Goal: Information Seeking & Learning: Learn about a topic

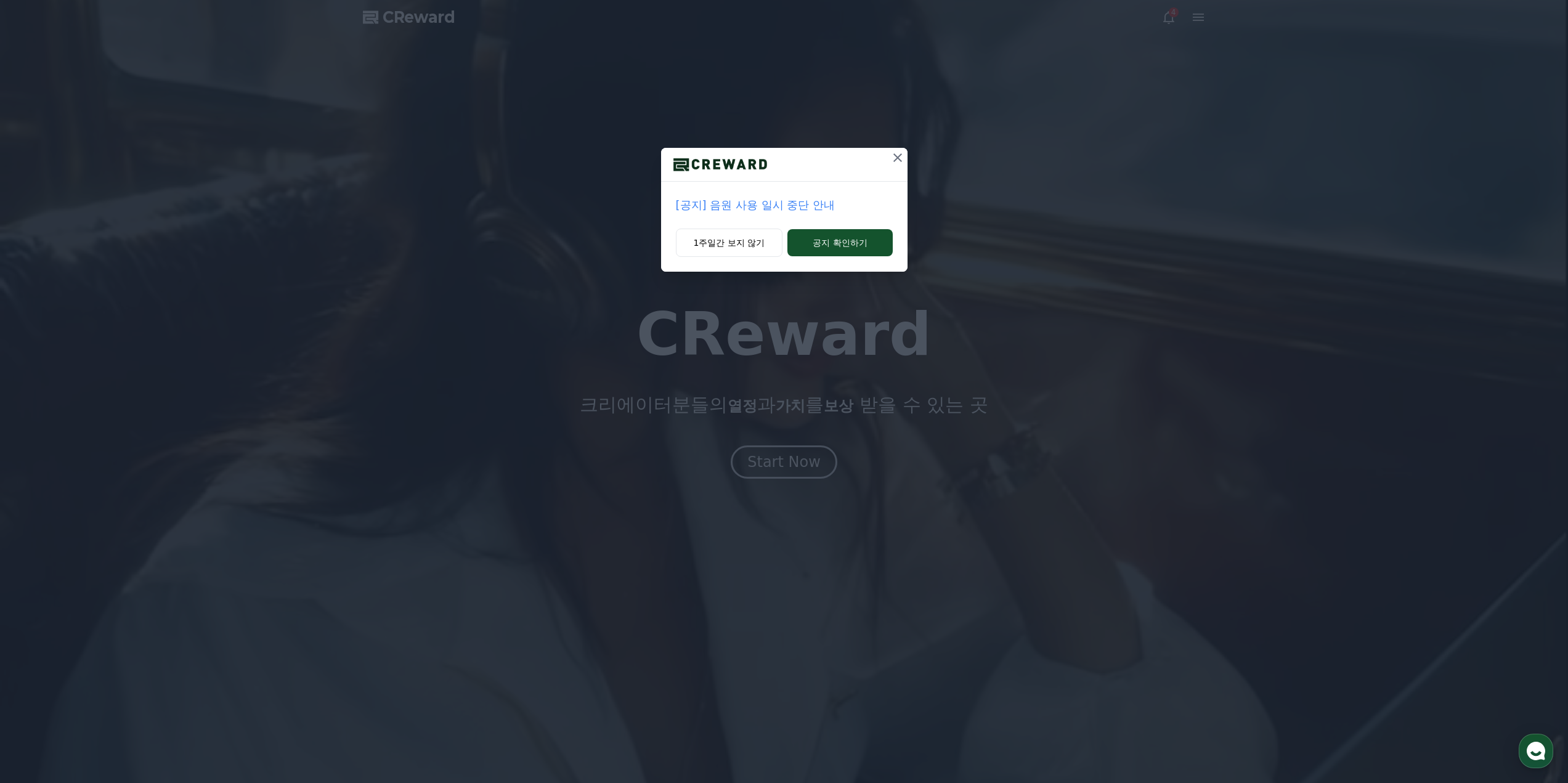
click at [895, 154] on icon at bounding box center [897, 157] width 15 height 15
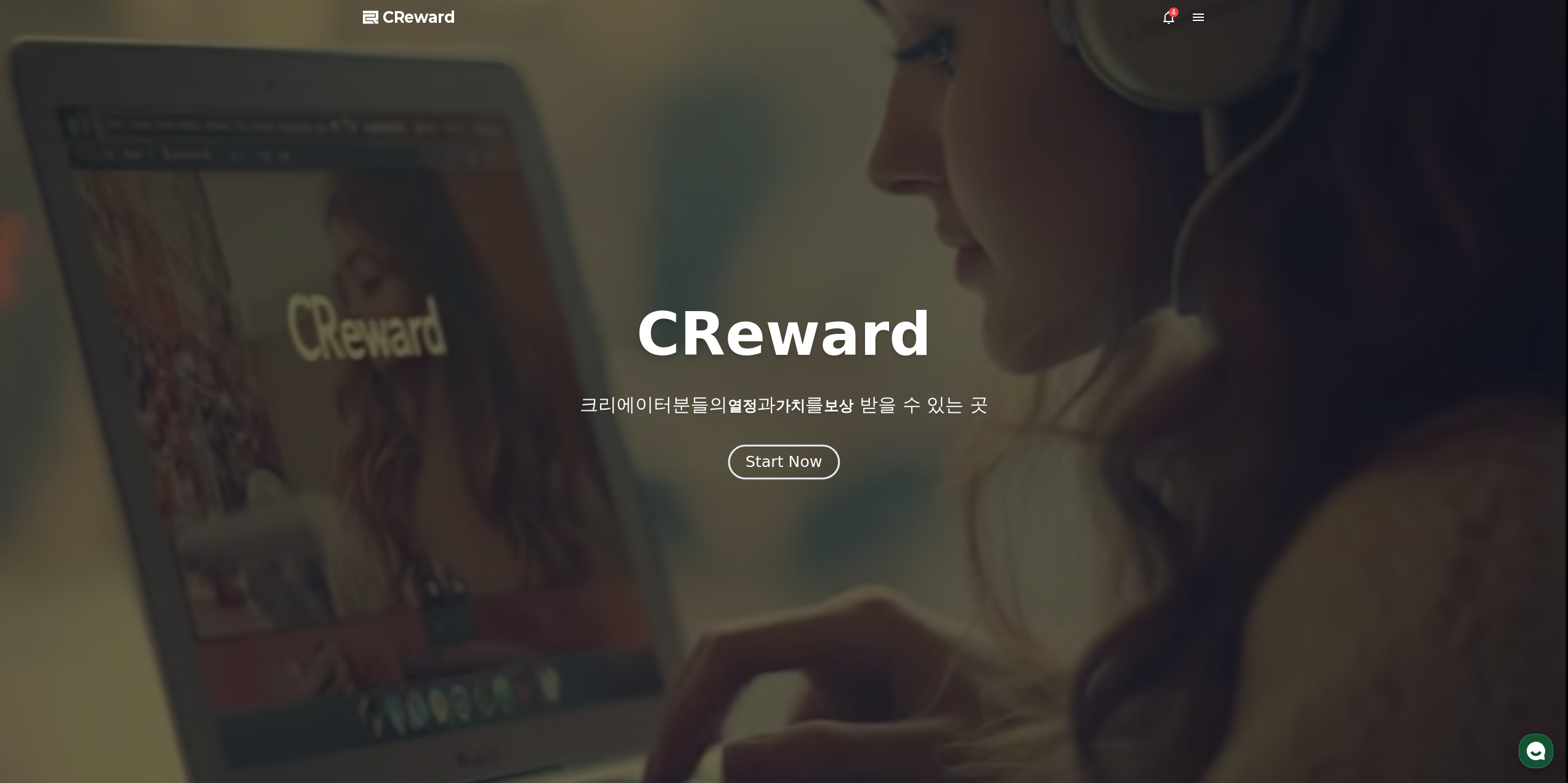
click at [789, 458] on div "Start Now" at bounding box center [783, 462] width 76 height 21
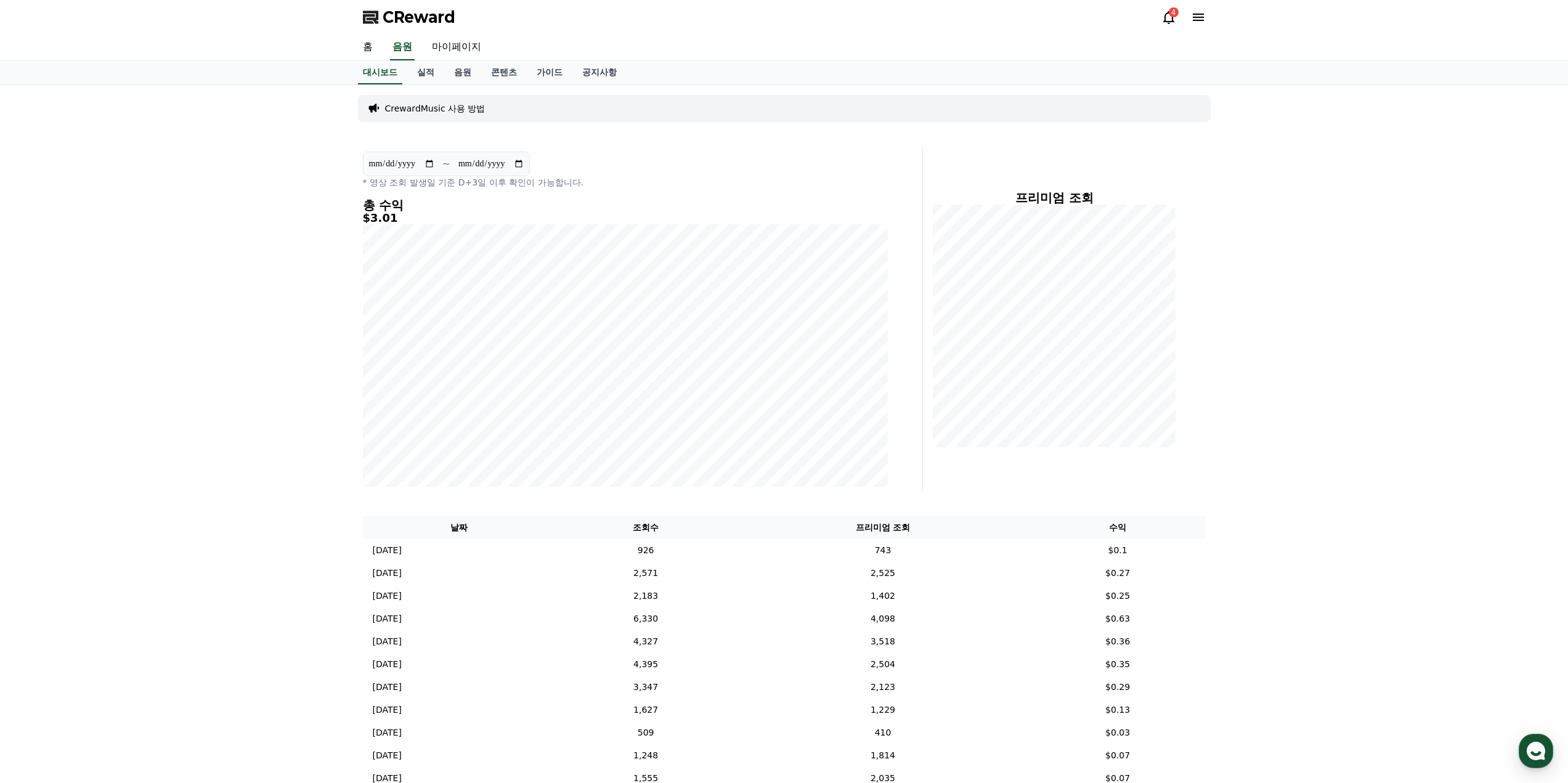
click at [1171, 18] on icon at bounding box center [1169, 17] width 15 height 15
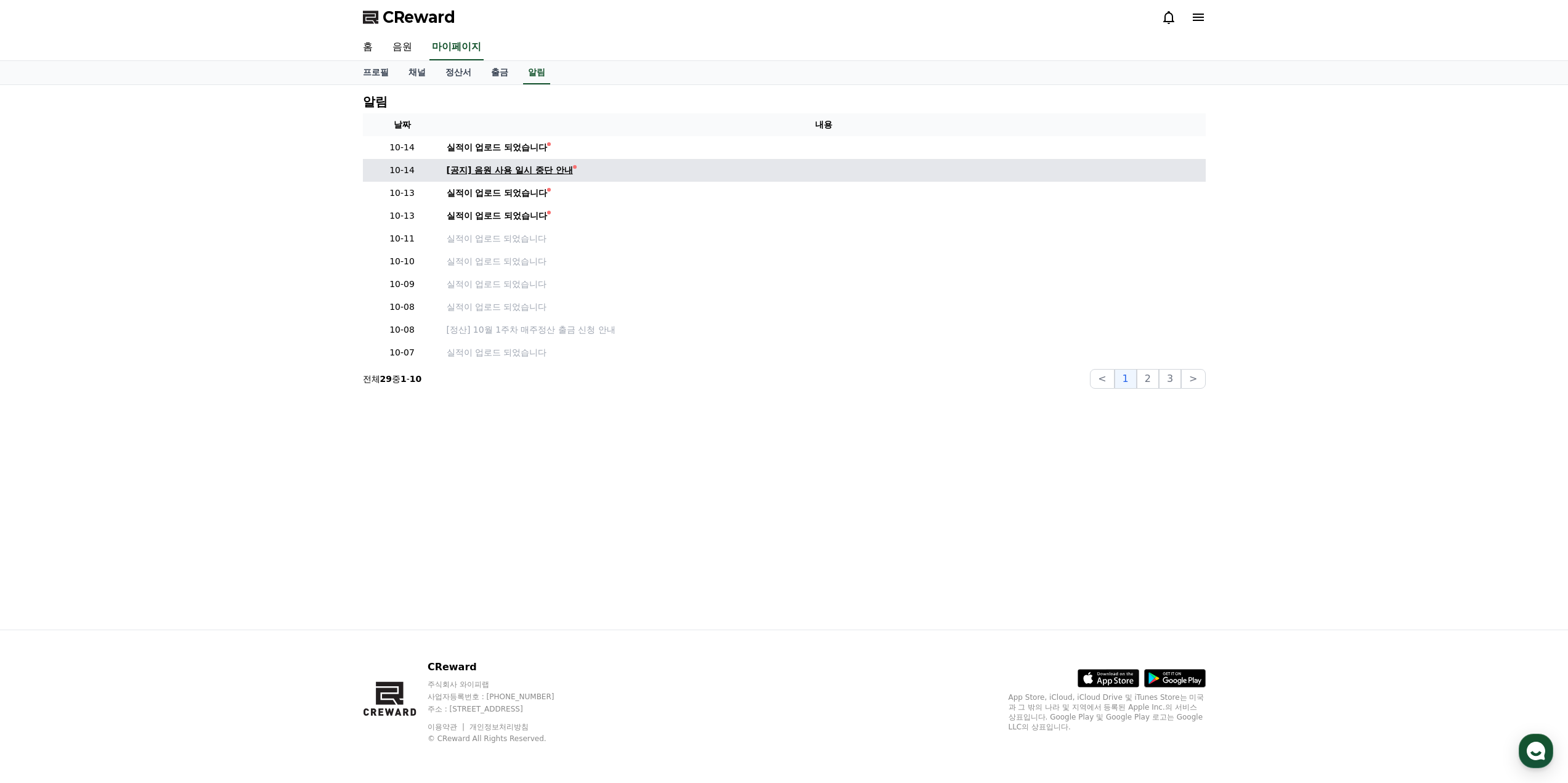
click at [513, 171] on div "[공지] 음원 사용 일시 중단 안내" at bounding box center [509, 170] width 126 height 13
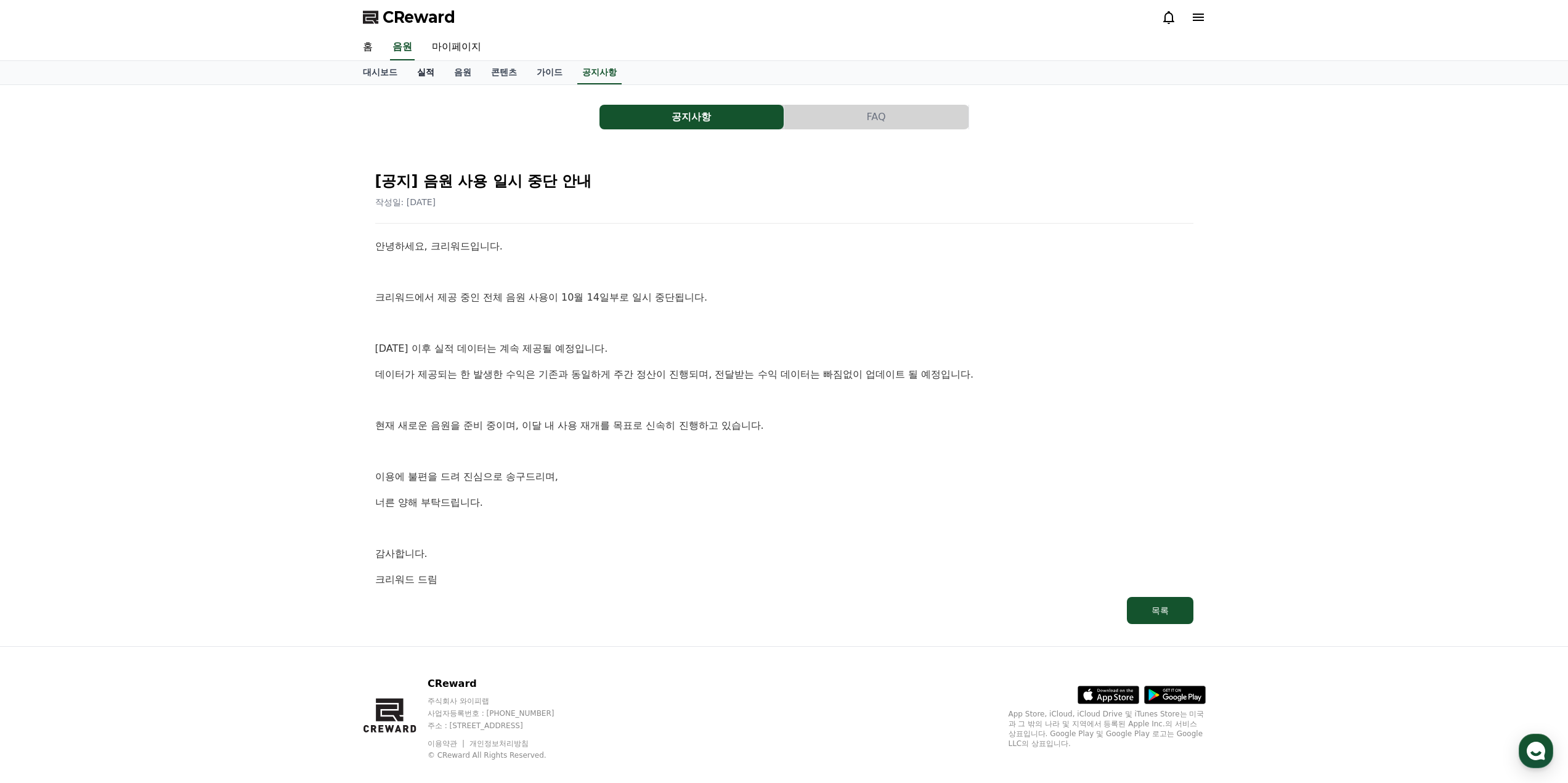
click at [423, 74] on link "실적" at bounding box center [425, 73] width 37 height 23
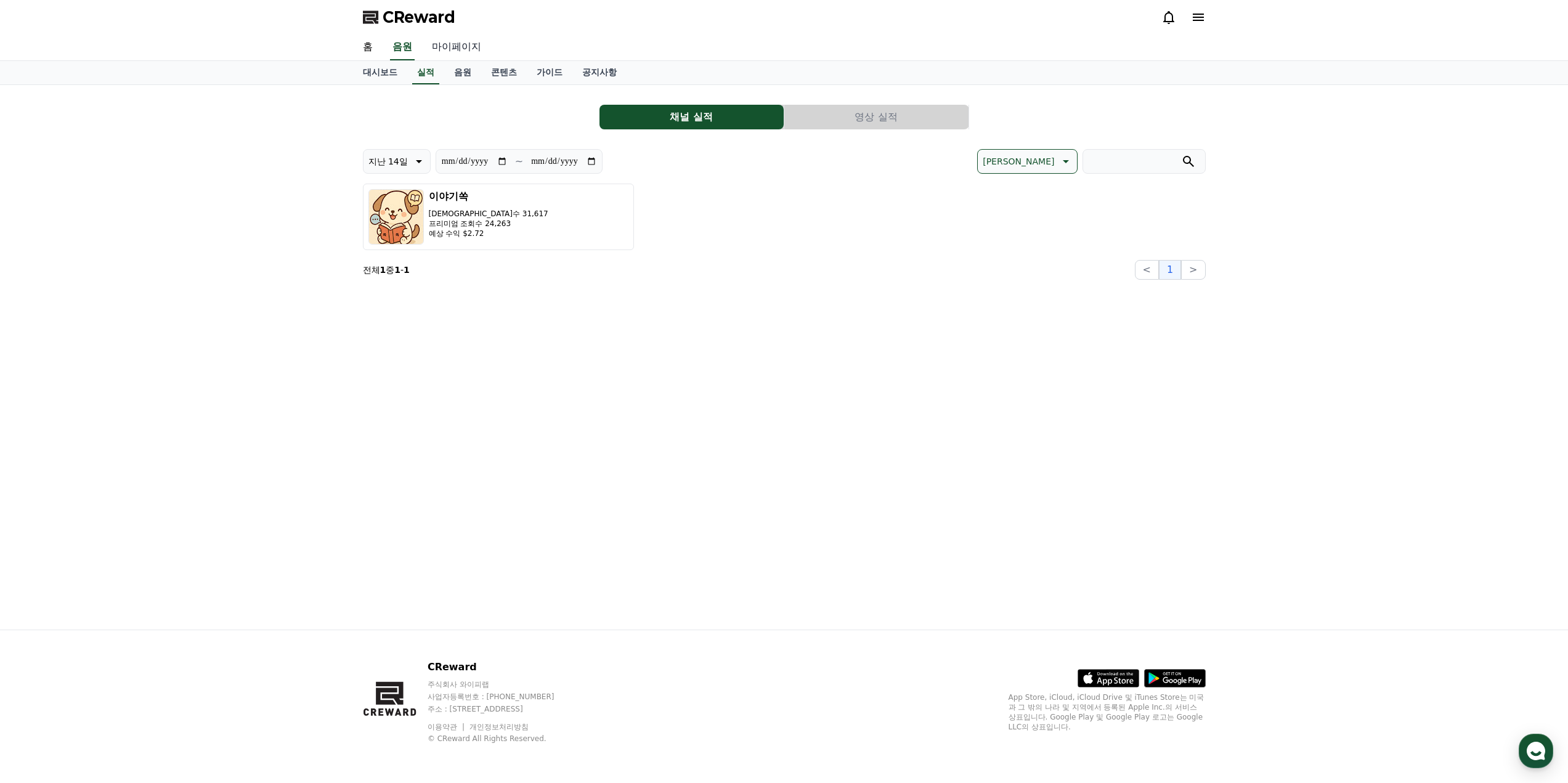
click at [454, 42] on link "마이페이지" at bounding box center [456, 47] width 69 height 26
select select "**********"
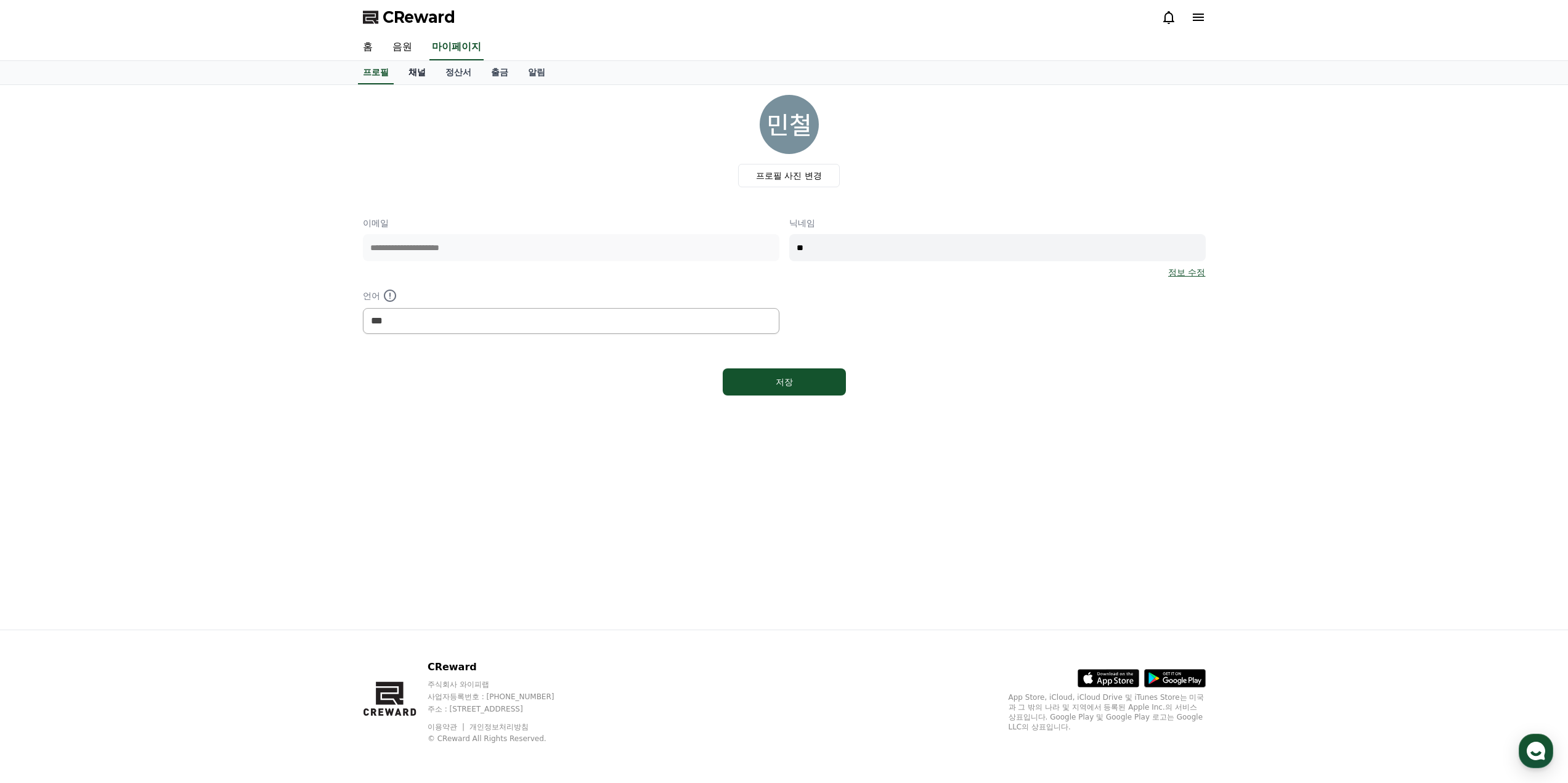
click at [416, 74] on link "채널" at bounding box center [417, 73] width 37 height 23
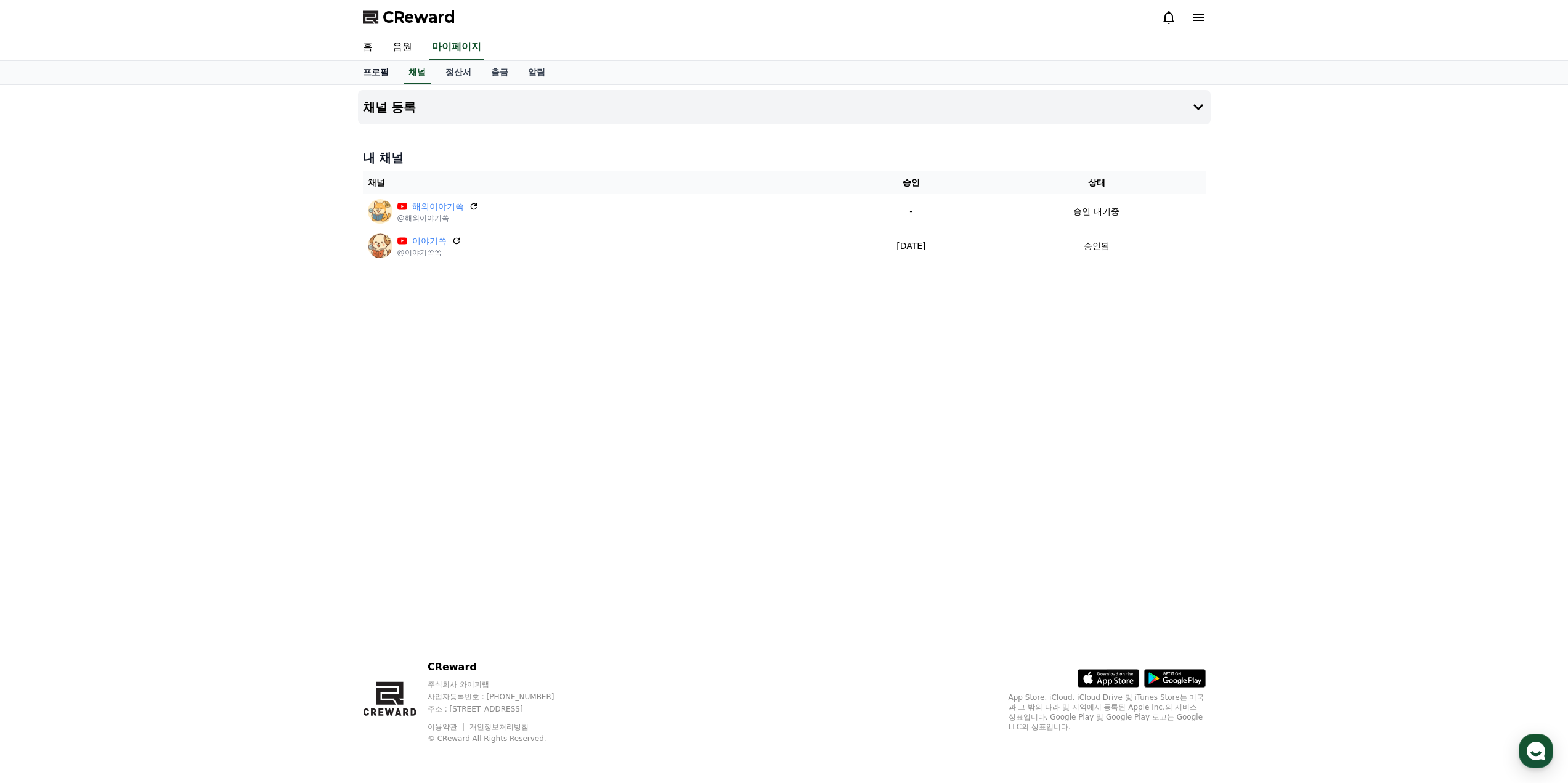
click at [398, 73] on link "프로필" at bounding box center [375, 73] width 46 height 23
select select "**********"
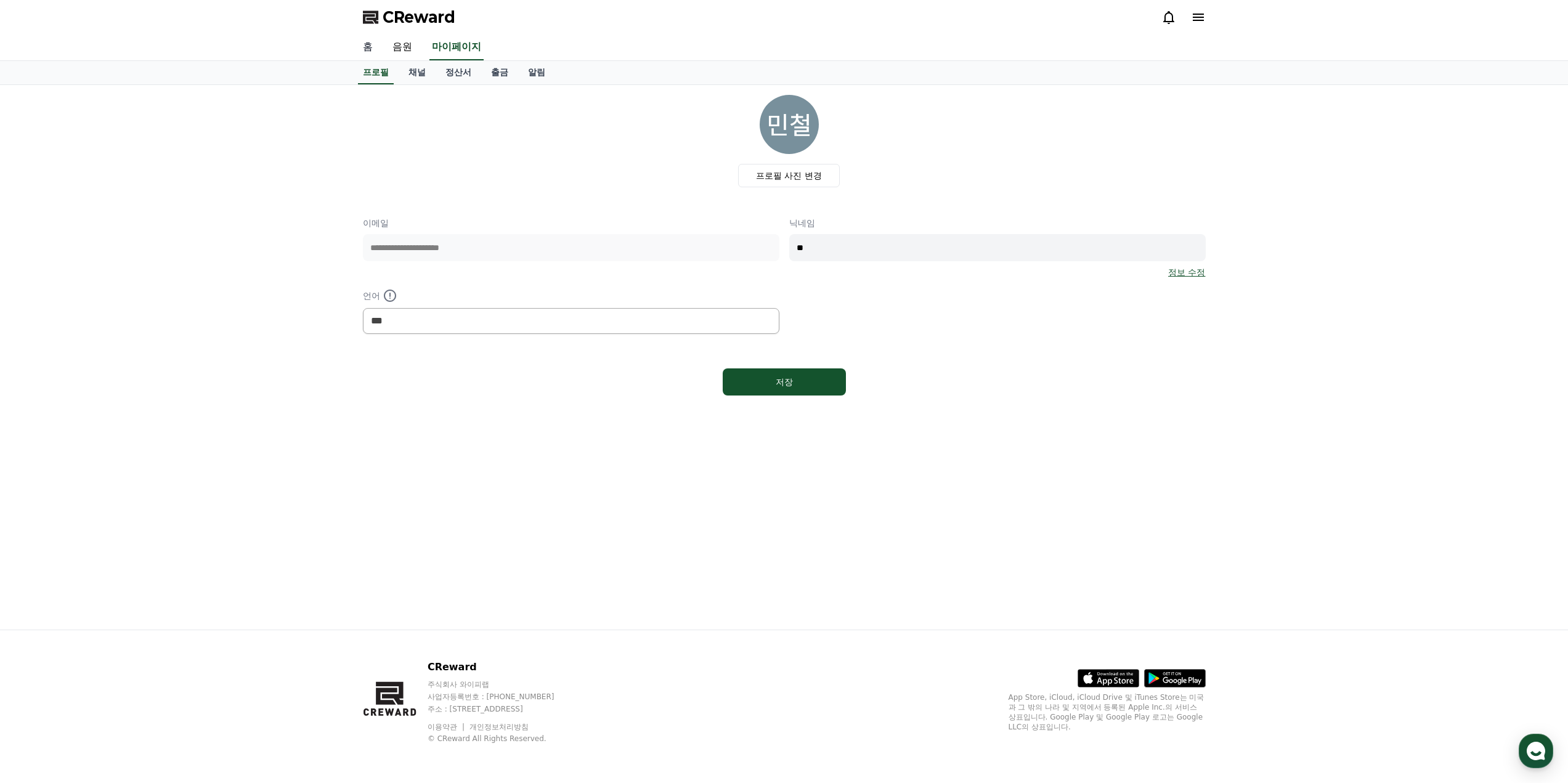
click at [362, 49] on link "홈" at bounding box center [368, 47] width 30 height 26
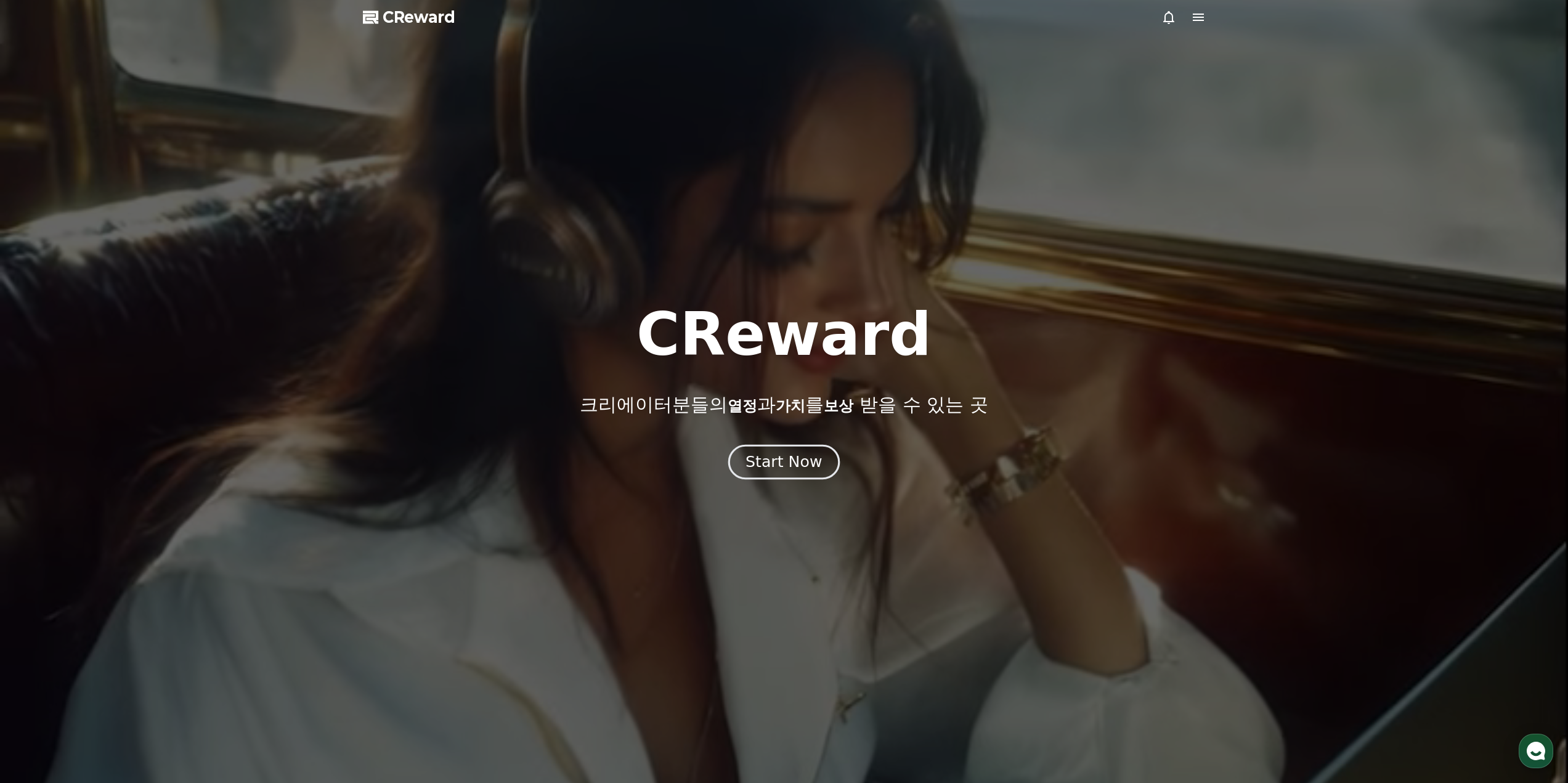
click at [774, 470] on div "Start Now" at bounding box center [783, 462] width 76 height 21
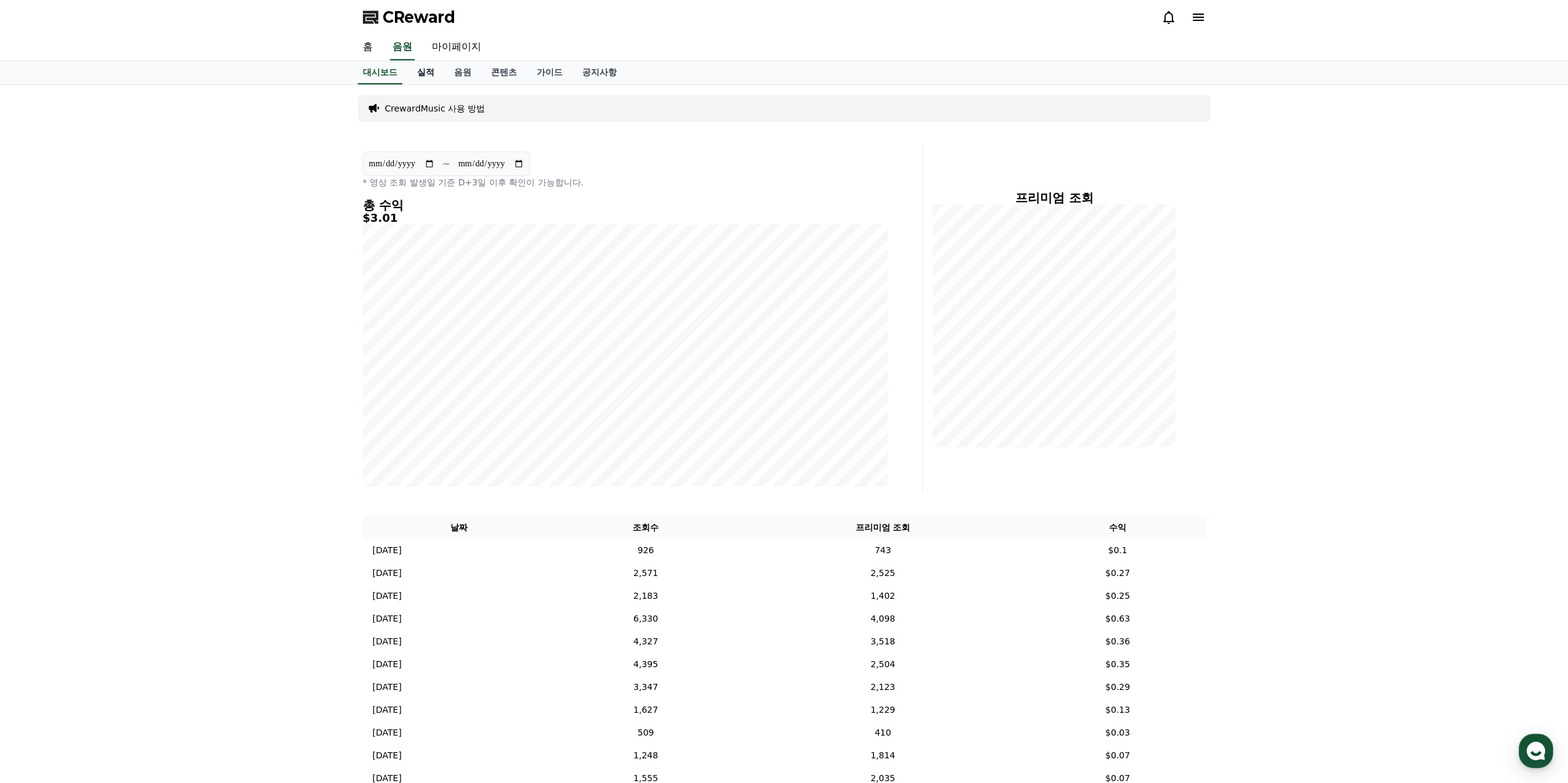
click at [422, 78] on link "실적" at bounding box center [425, 73] width 37 height 23
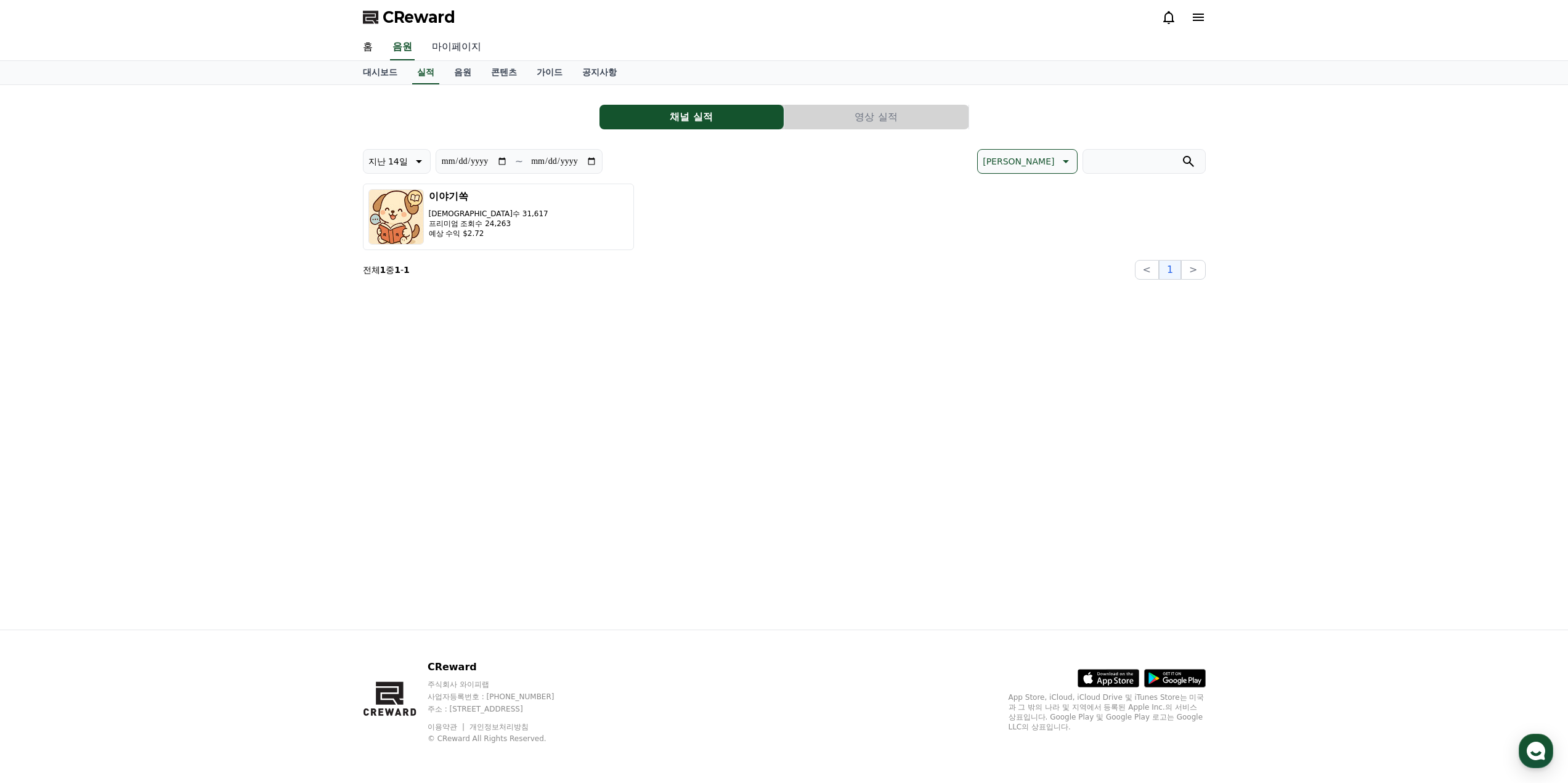
click at [423, 50] on link "마이페이지" at bounding box center [456, 47] width 69 height 26
select select "**********"
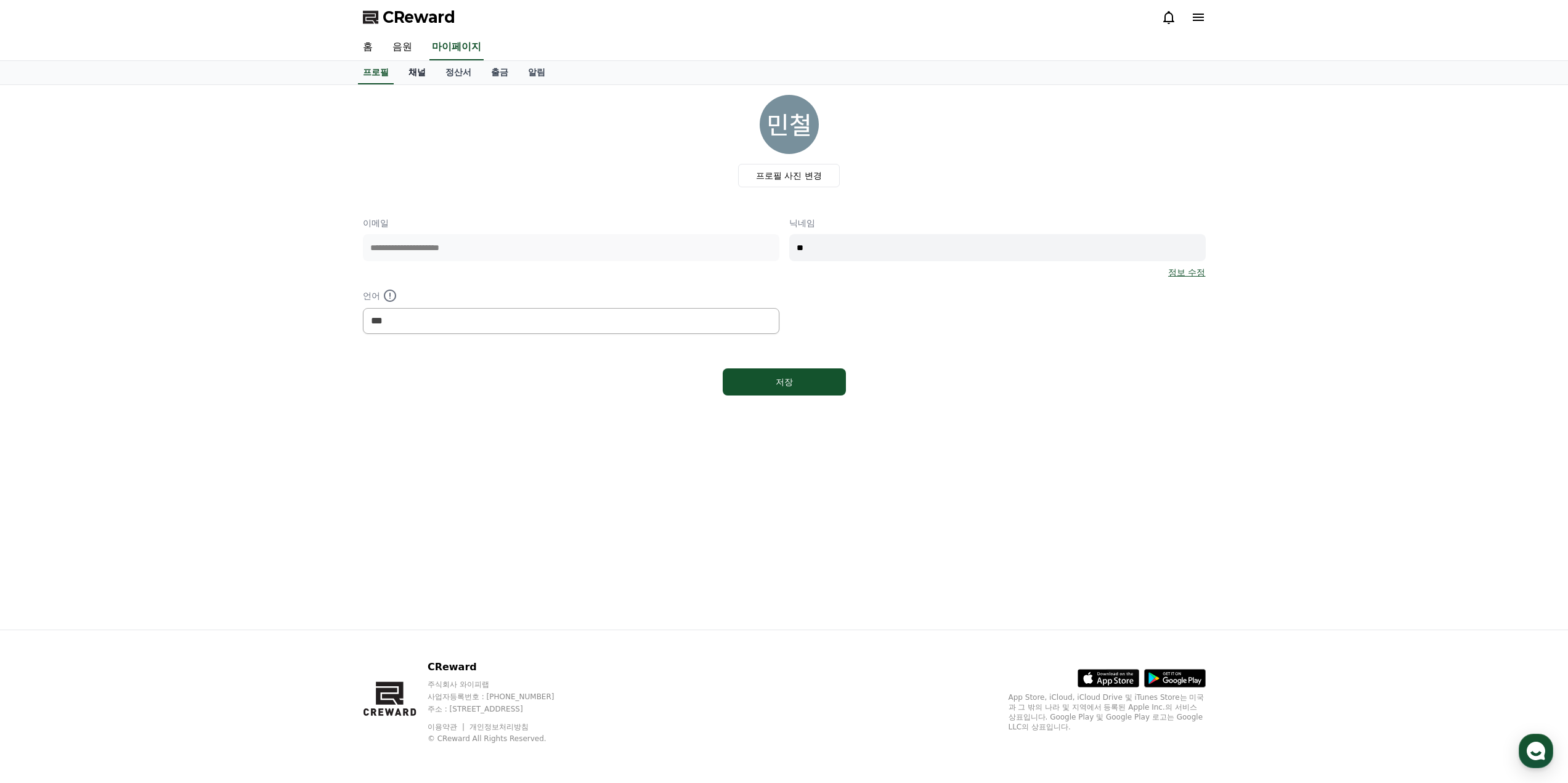
click at [425, 71] on link "채널" at bounding box center [417, 73] width 37 height 23
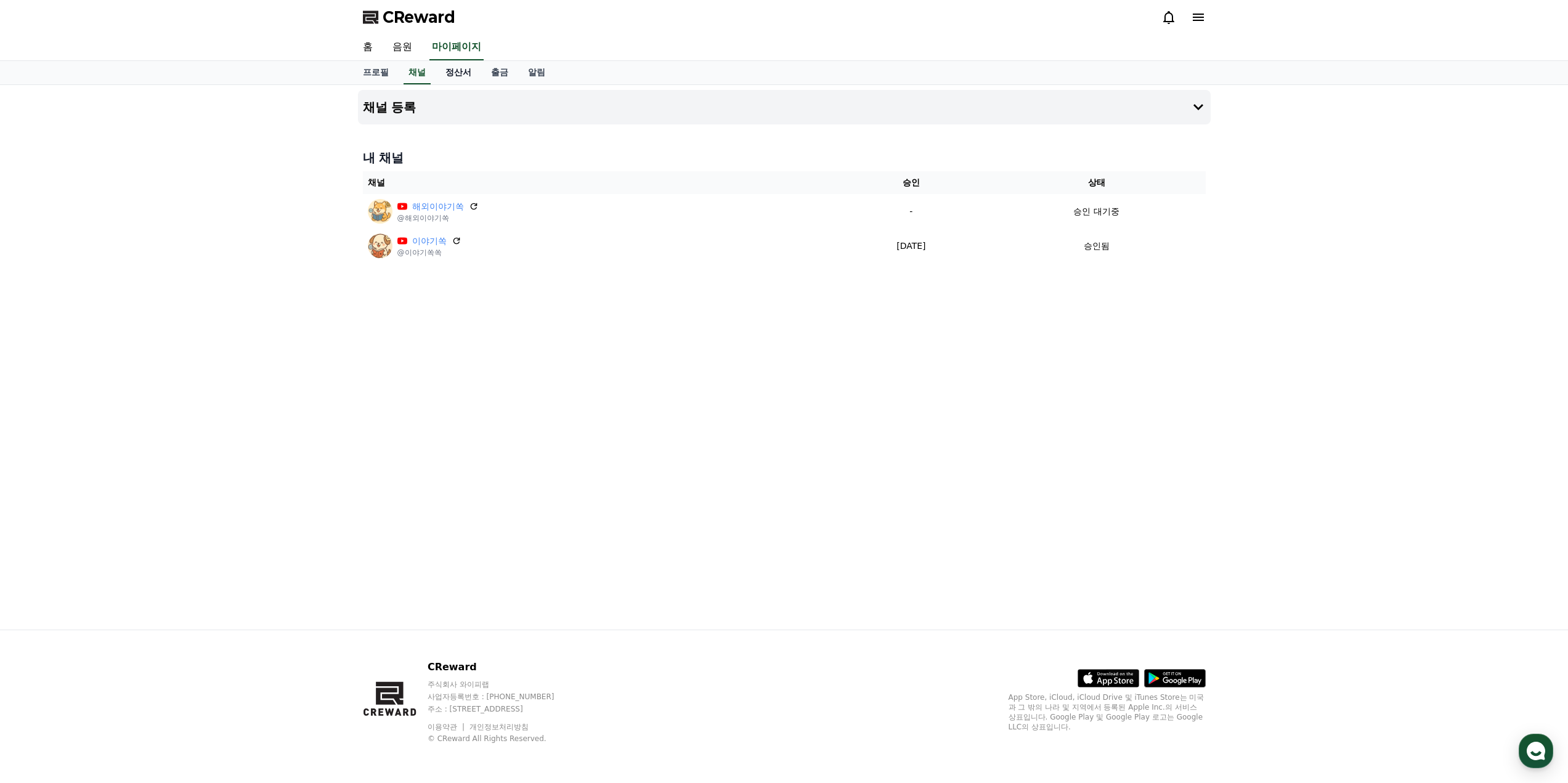
click at [455, 75] on link "정산서" at bounding box center [458, 73] width 46 height 23
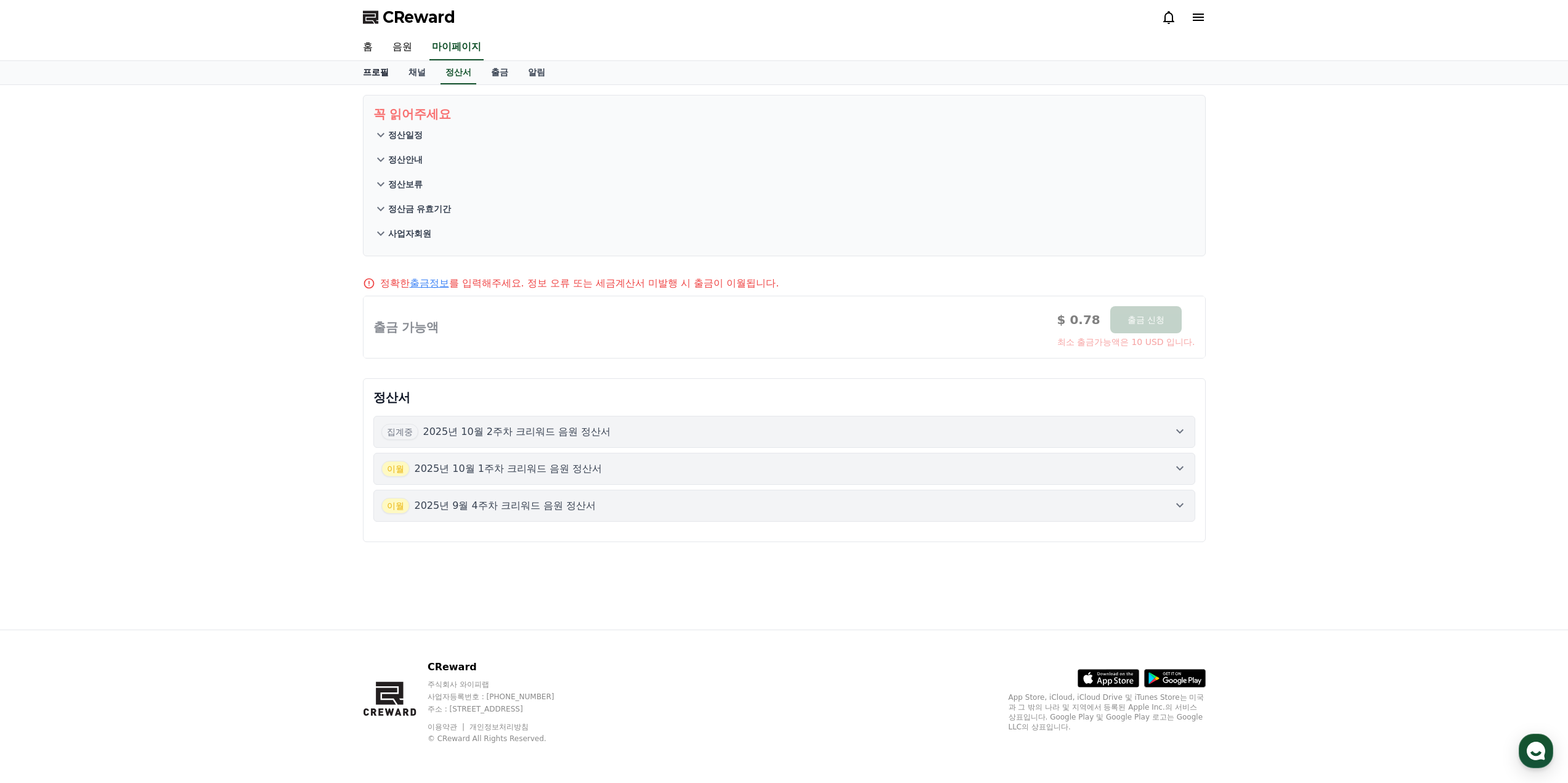
click at [375, 70] on link "프로필" at bounding box center [375, 73] width 46 height 23
select select "**********"
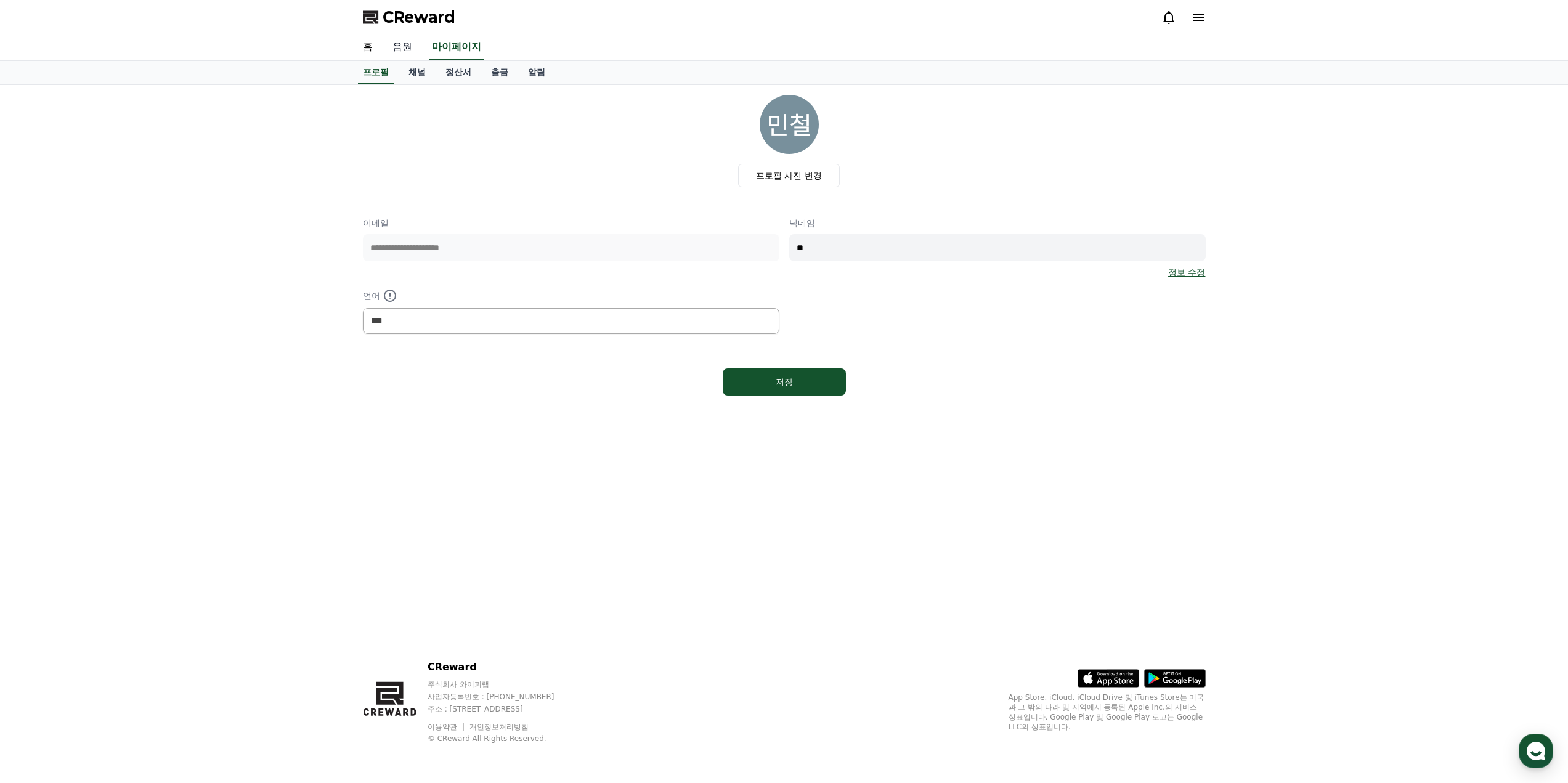
click at [397, 44] on link "음원" at bounding box center [402, 47] width 39 height 26
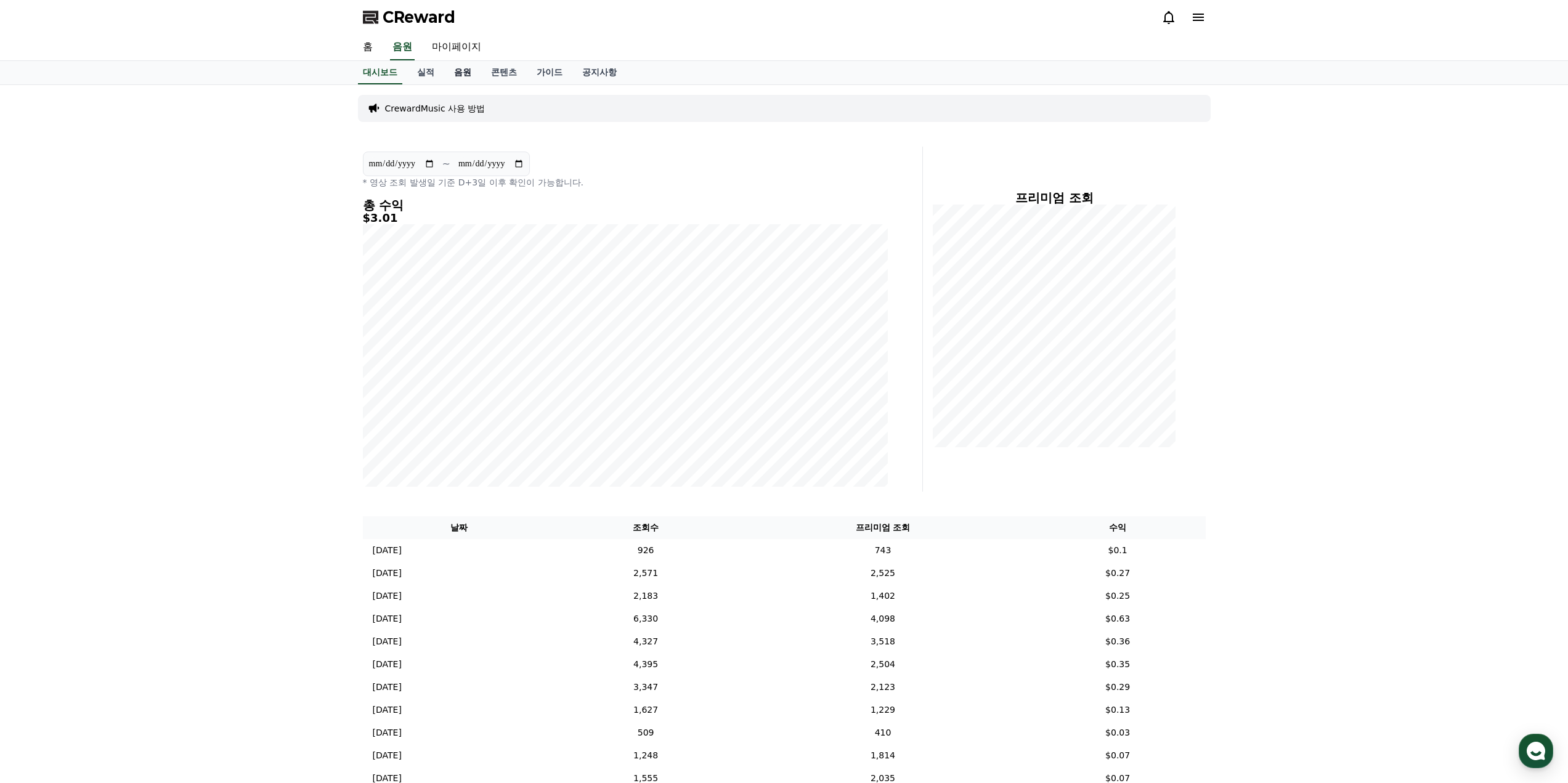
click at [464, 66] on link "음원" at bounding box center [463, 73] width 37 height 23
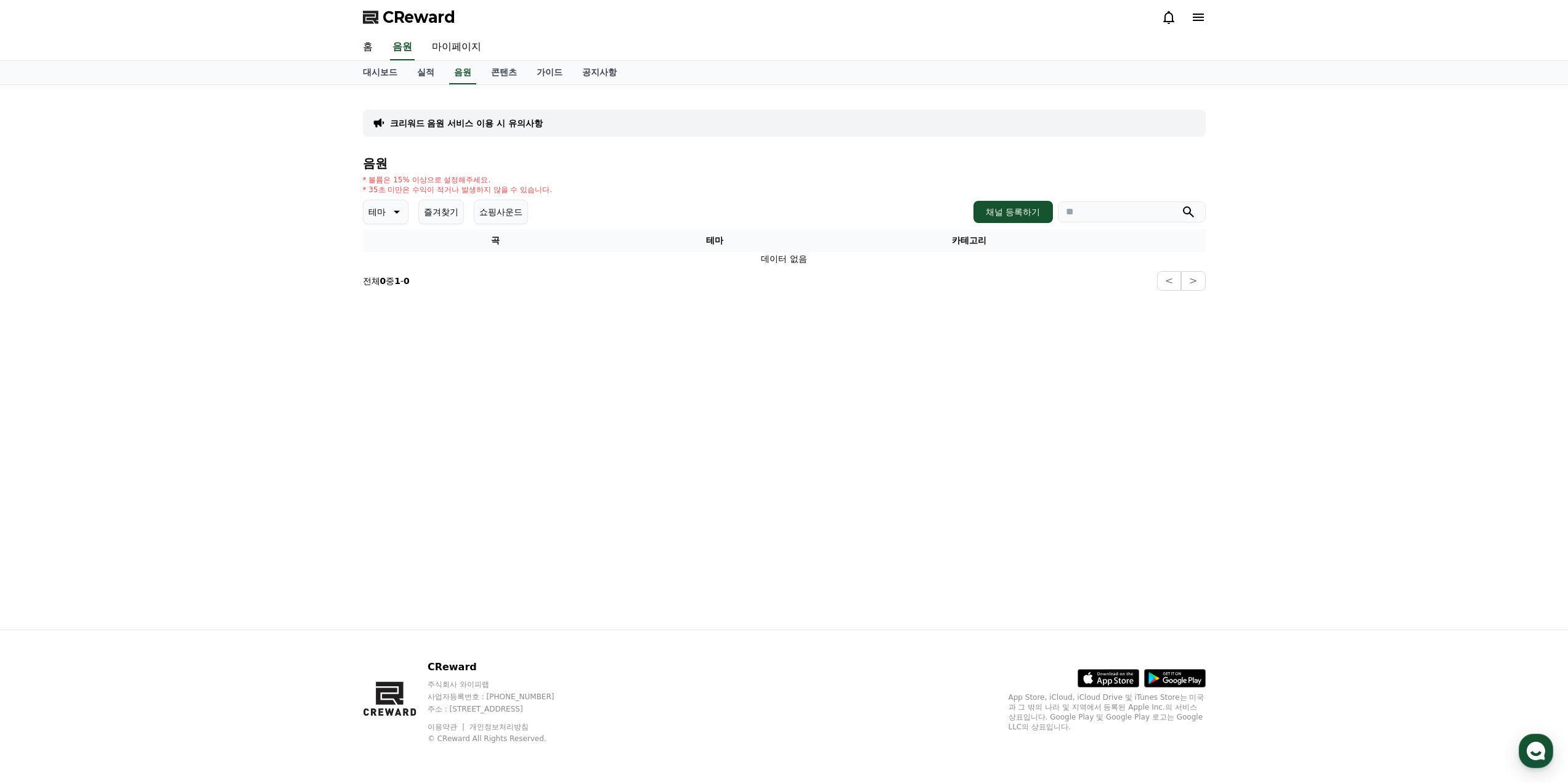
click at [1170, 13] on icon at bounding box center [1169, 18] width 11 height 13
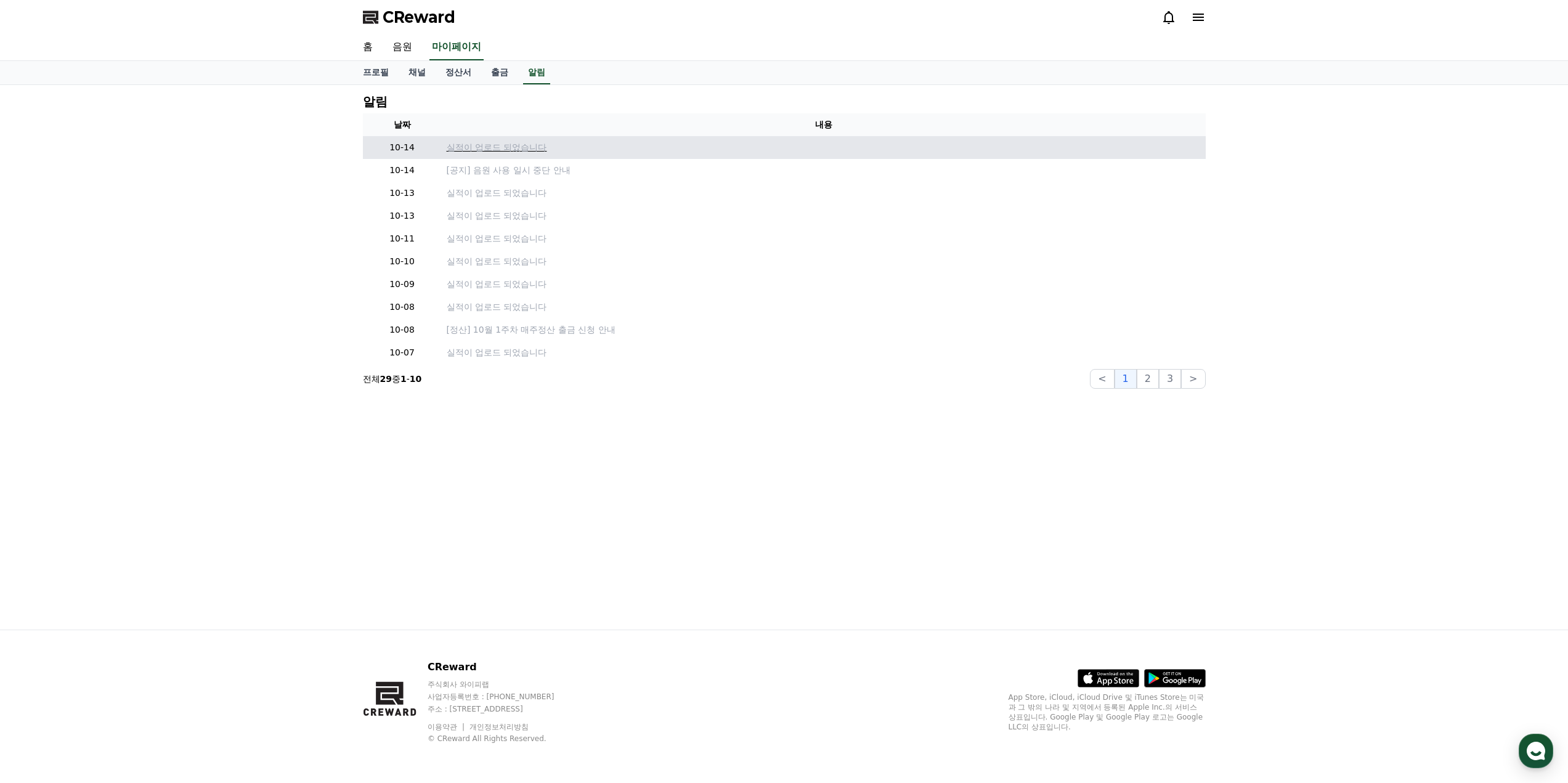
click at [516, 146] on p "실적이 업로드 되었습니다" at bounding box center [823, 147] width 754 height 13
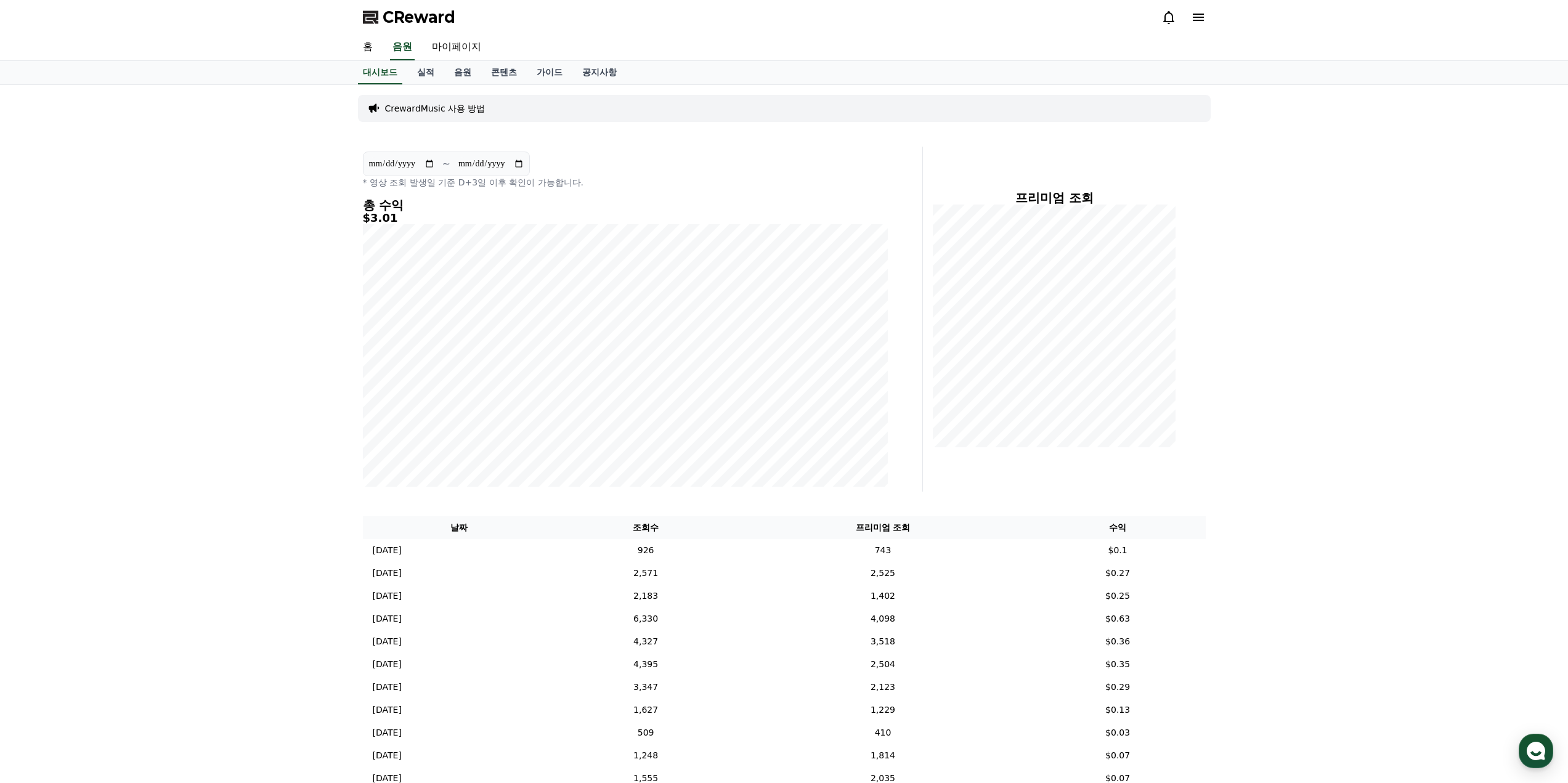
click at [1169, 15] on icon at bounding box center [1169, 17] width 15 height 15
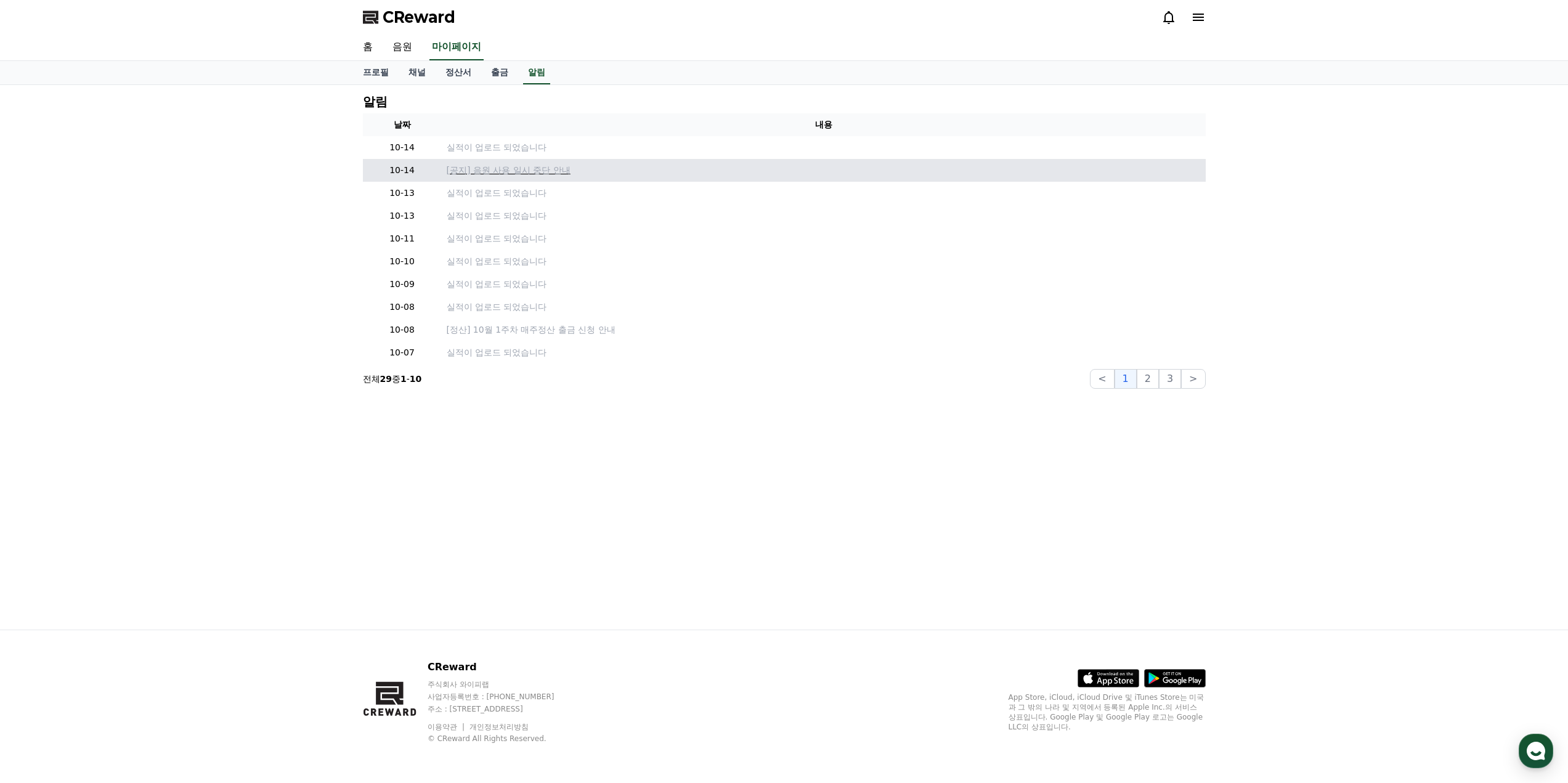
click at [528, 174] on p "[공지] 음원 사용 일시 중단 안내" at bounding box center [823, 170] width 754 height 13
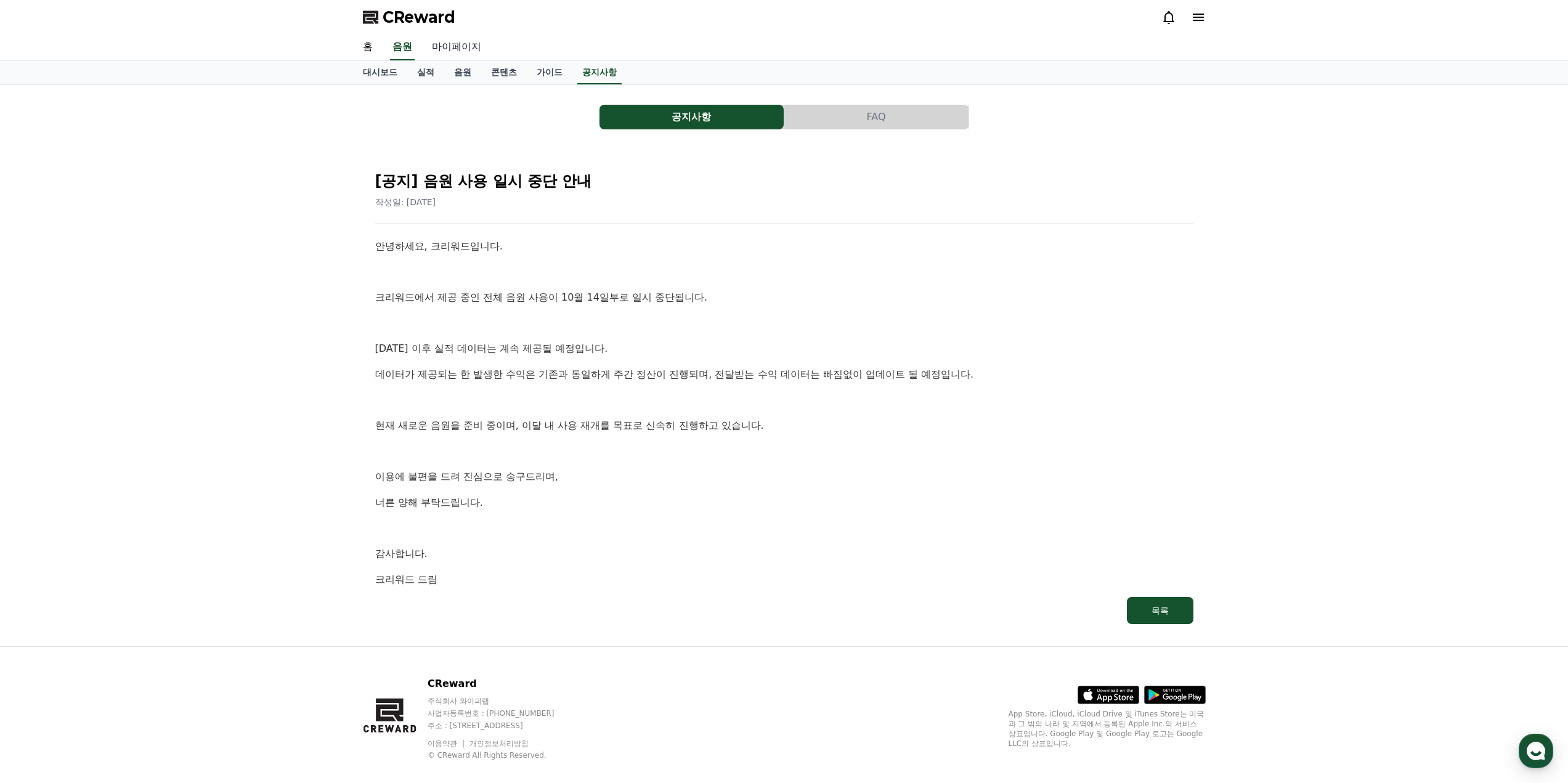
click at [459, 51] on link "마이페이지" at bounding box center [456, 47] width 69 height 26
select select "**********"
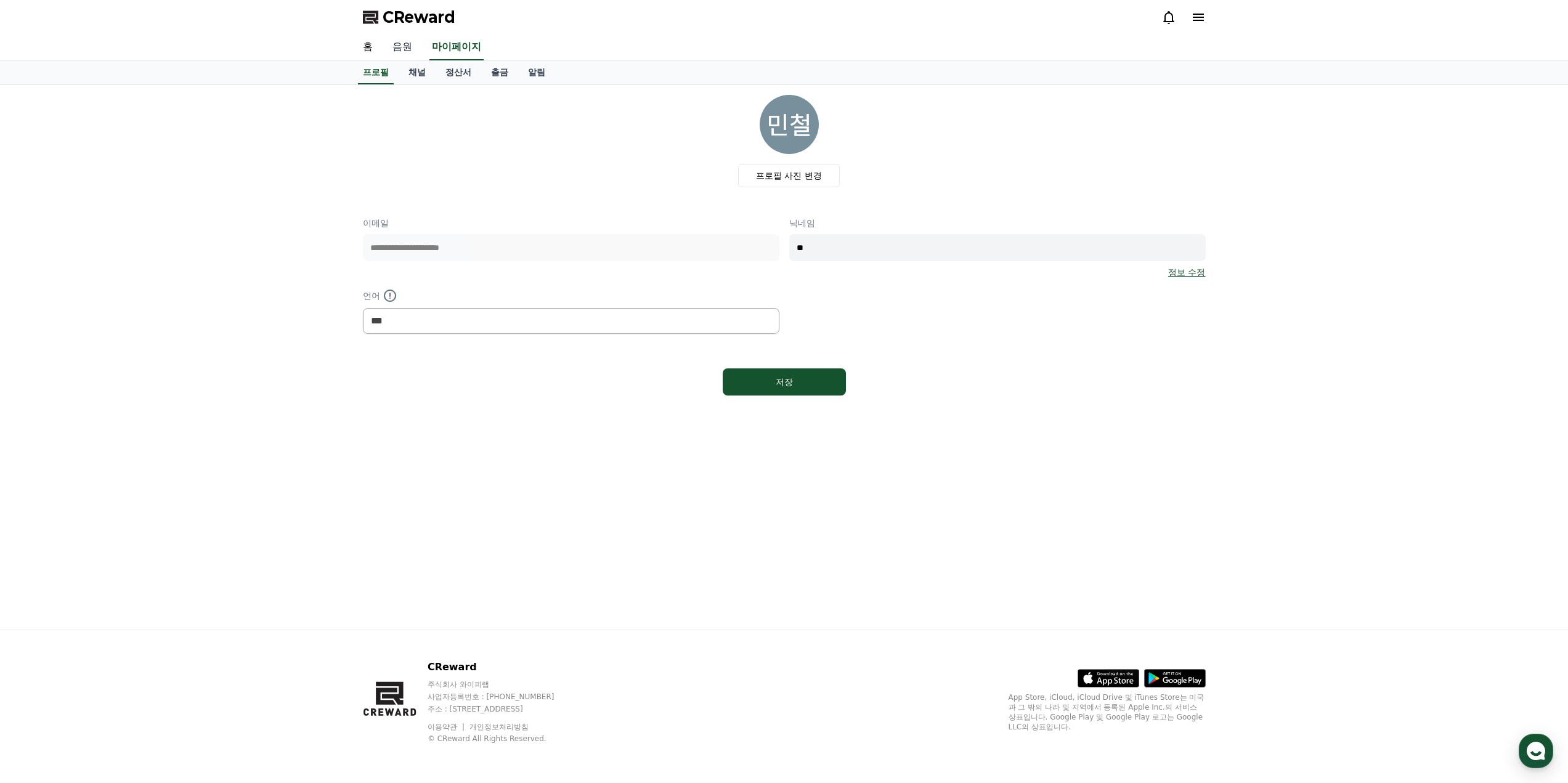
click at [395, 55] on link "음원" at bounding box center [402, 47] width 39 height 26
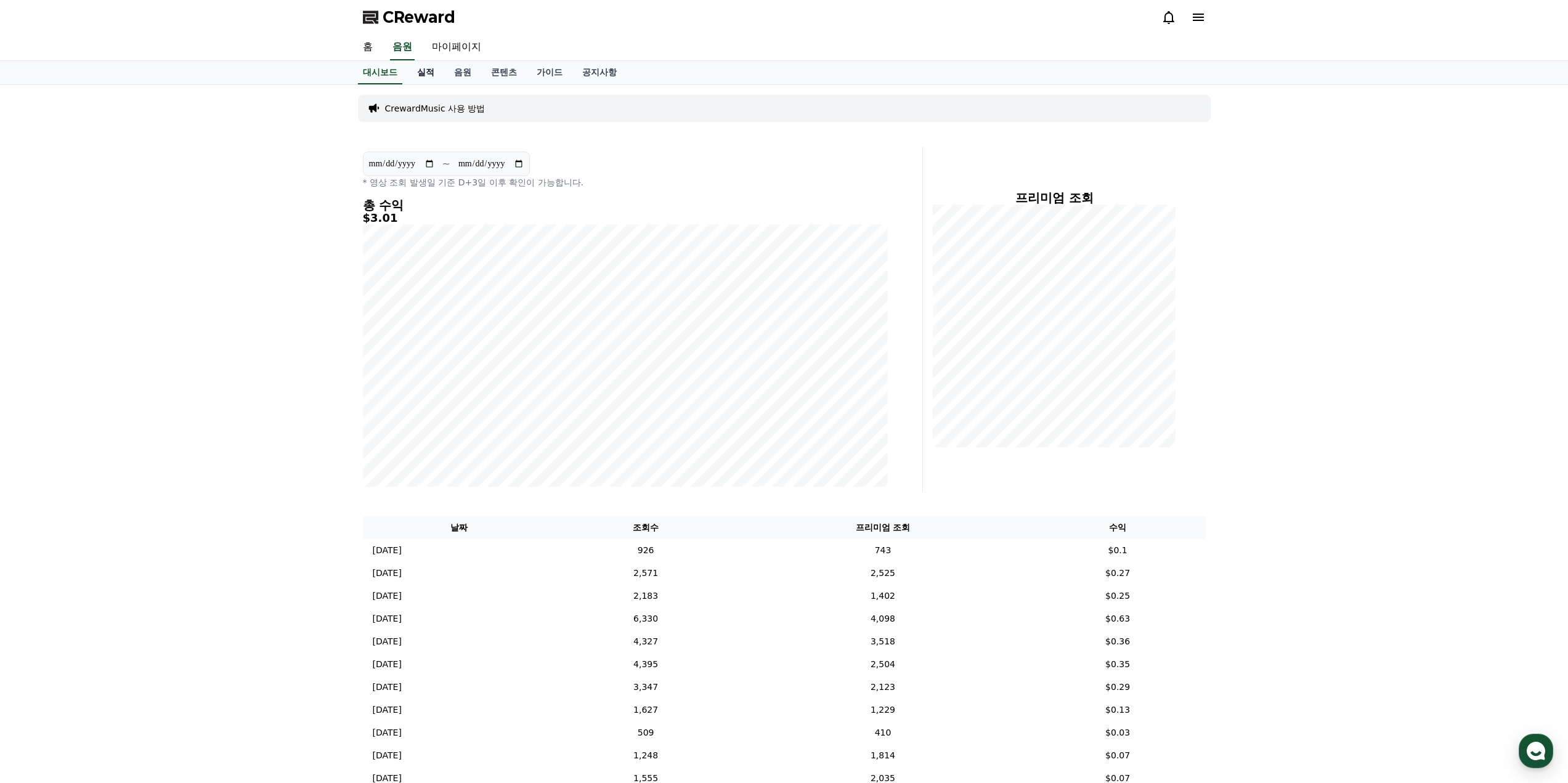
click at [415, 70] on link "실적" at bounding box center [425, 73] width 37 height 23
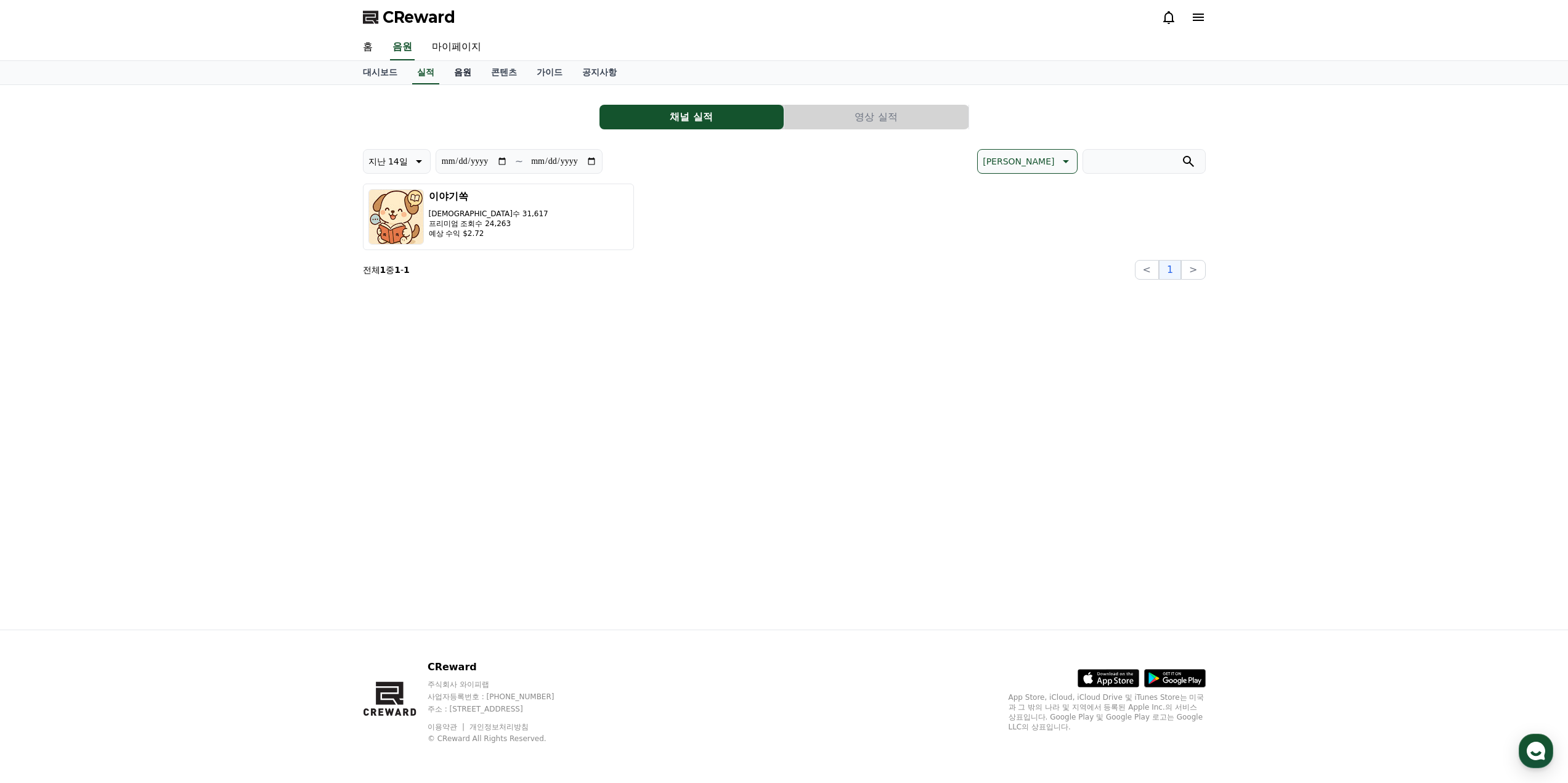
click at [465, 70] on link "음원" at bounding box center [463, 73] width 37 height 23
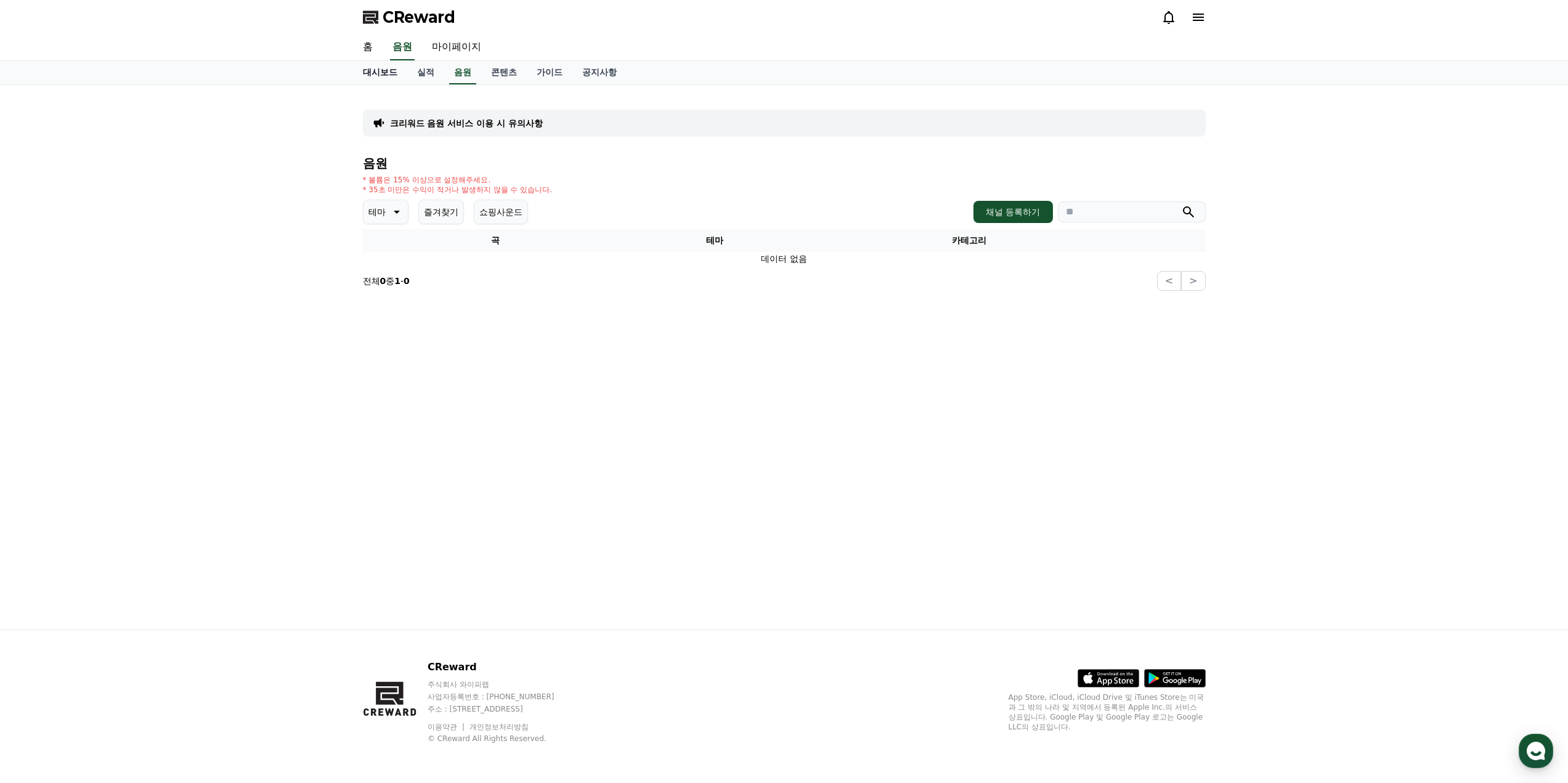
click at [375, 69] on link "대시보드" at bounding box center [380, 73] width 54 height 23
